Goal: Task Accomplishment & Management: Manage account settings

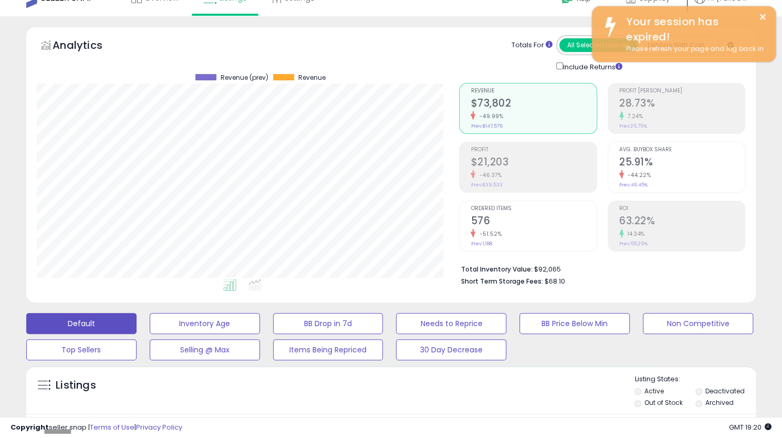
scroll to position [215, 422]
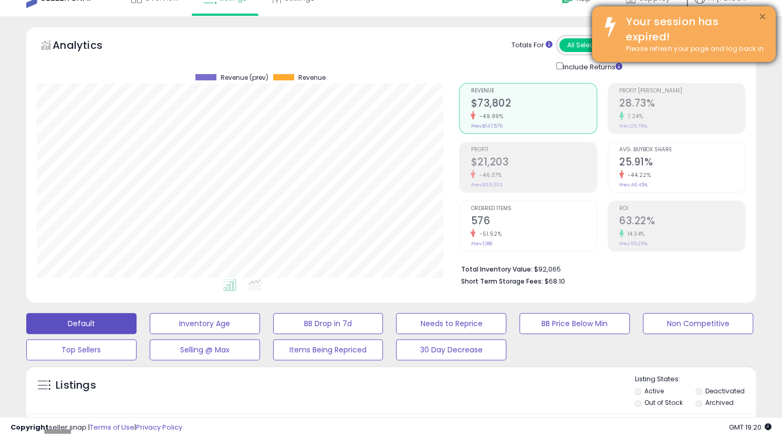
click at [760, 19] on button "×" at bounding box center [763, 17] width 8 height 13
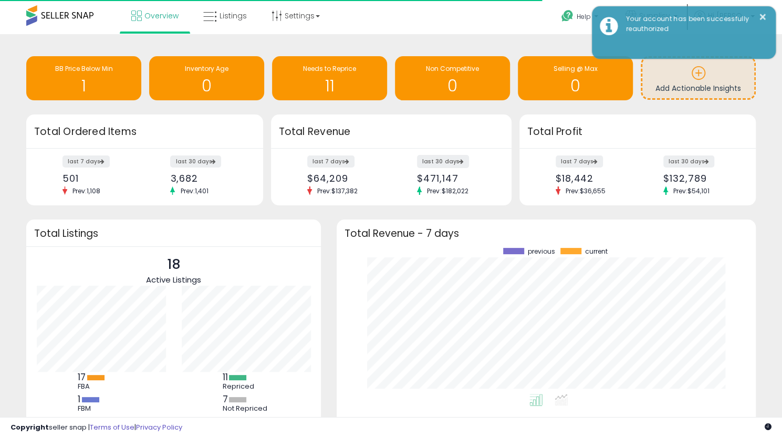
scroll to position [146, 398]
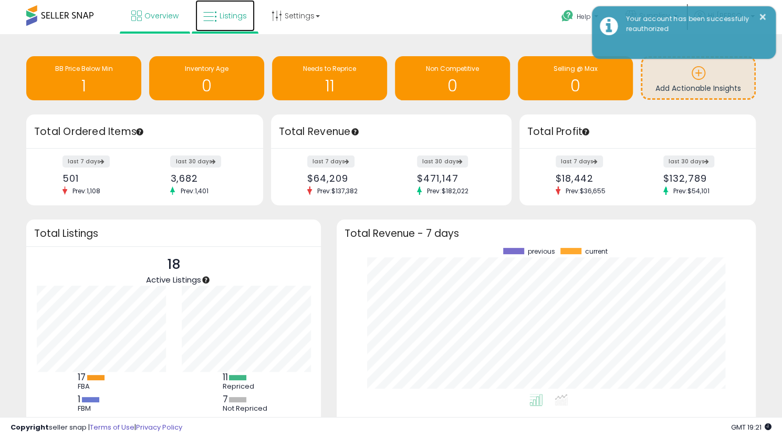
click at [242, 18] on span "Listings" at bounding box center [233, 16] width 27 height 11
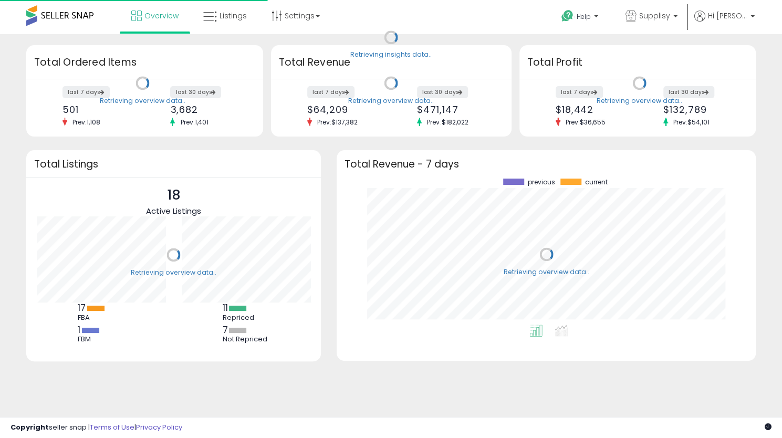
scroll to position [146, 398]
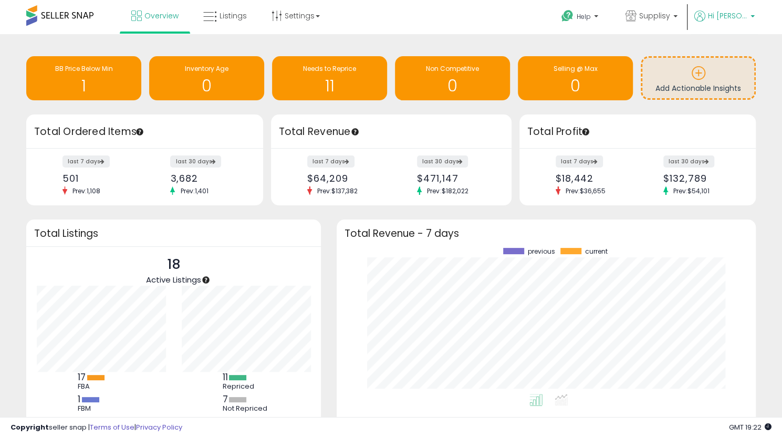
click at [731, 18] on span "Hi [PERSON_NAME]" at bounding box center [727, 16] width 39 height 11
click at [736, 83] on link "Profile" at bounding box center [731, 84] width 21 height 10
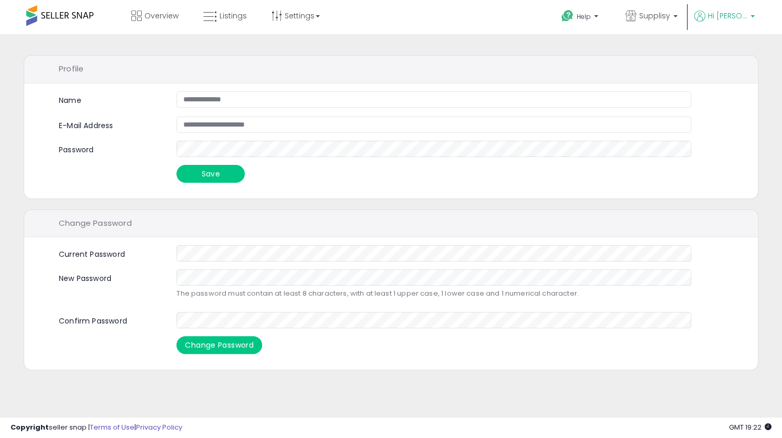
click at [735, 16] on span "Hi [PERSON_NAME]" at bounding box center [727, 16] width 39 height 11
click at [735, 55] on link "Account" at bounding box center [731, 56] width 28 height 10
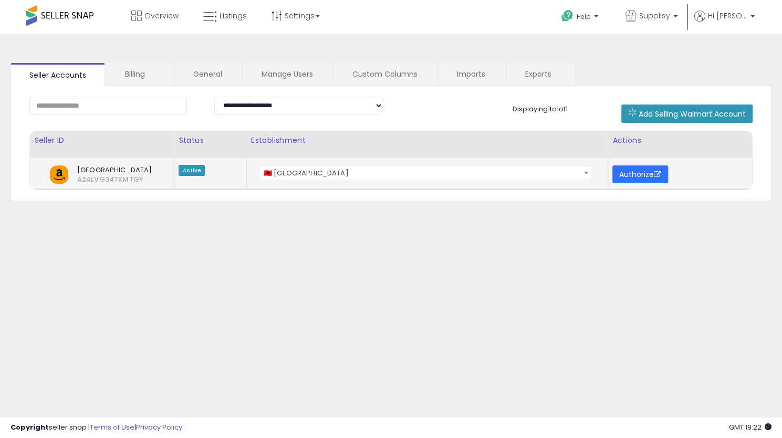
click at [643, 169] on button "Authorize" at bounding box center [640, 174] width 56 height 18
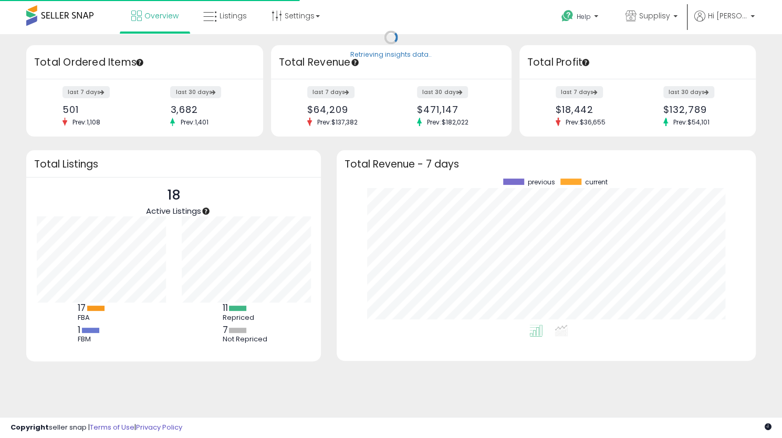
scroll to position [146, 398]
